Goal: Check status: Check status

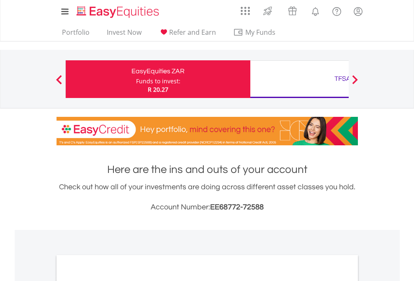
click at [136, 79] on div "Funds to invest:" at bounding box center [158, 81] width 44 height 8
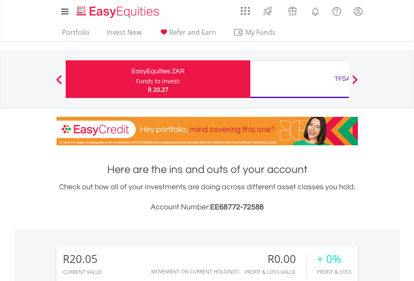
scroll to position [80, 132]
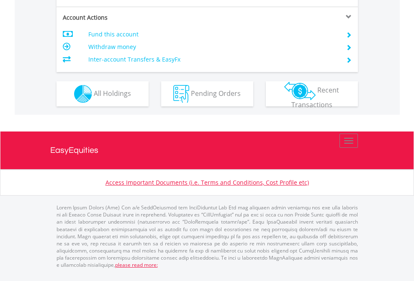
scroll to position [786, 0]
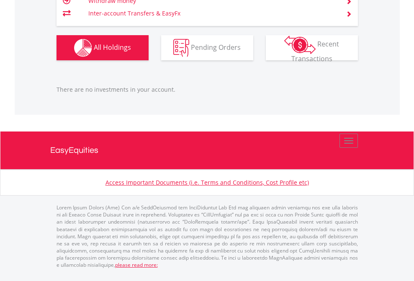
scroll to position [80, 132]
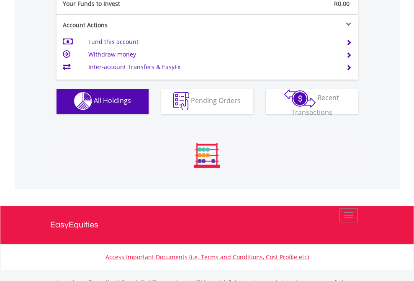
scroll to position [829, 0]
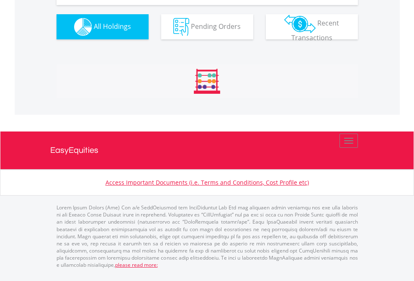
scroll to position [917, 0]
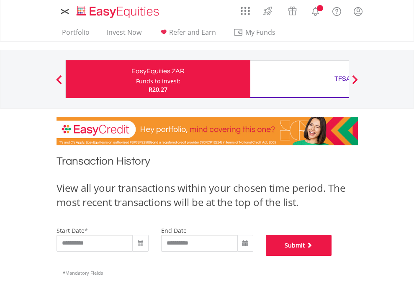
click at [332, 256] on button "Submit" at bounding box center [299, 245] width 66 height 21
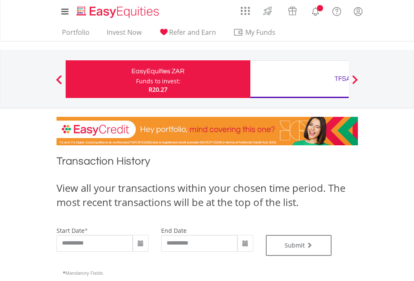
click at [299, 79] on div "TFSA" at bounding box center [342, 79] width 175 height 12
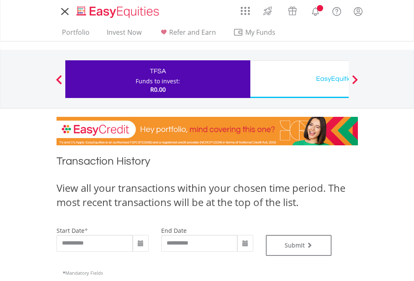
type input "**********"
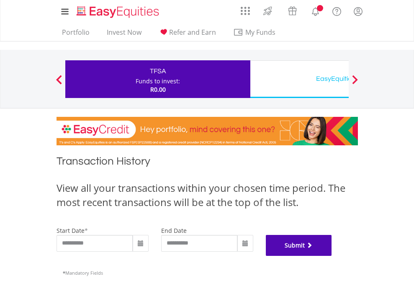
click at [332, 256] on button "Submit" at bounding box center [299, 245] width 66 height 21
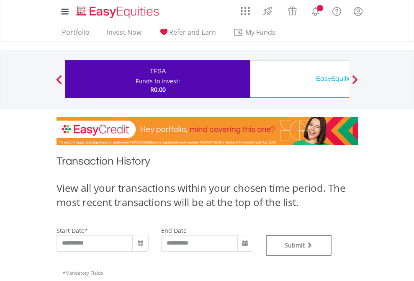
click at [299, 79] on div "EasyEquities USD" at bounding box center [342, 79] width 175 height 12
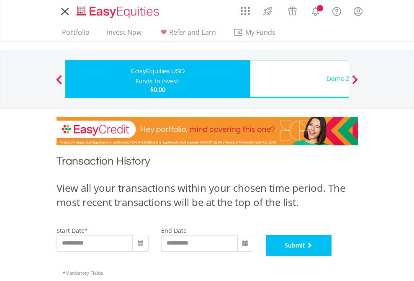
click at [332, 256] on button "Submit" at bounding box center [299, 245] width 66 height 21
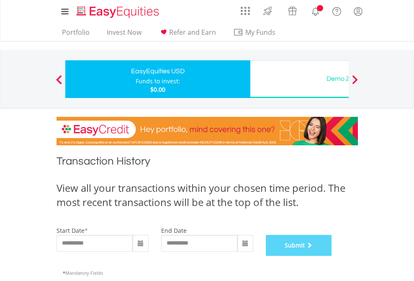
scroll to position [340, 0]
